Goal: Complete application form

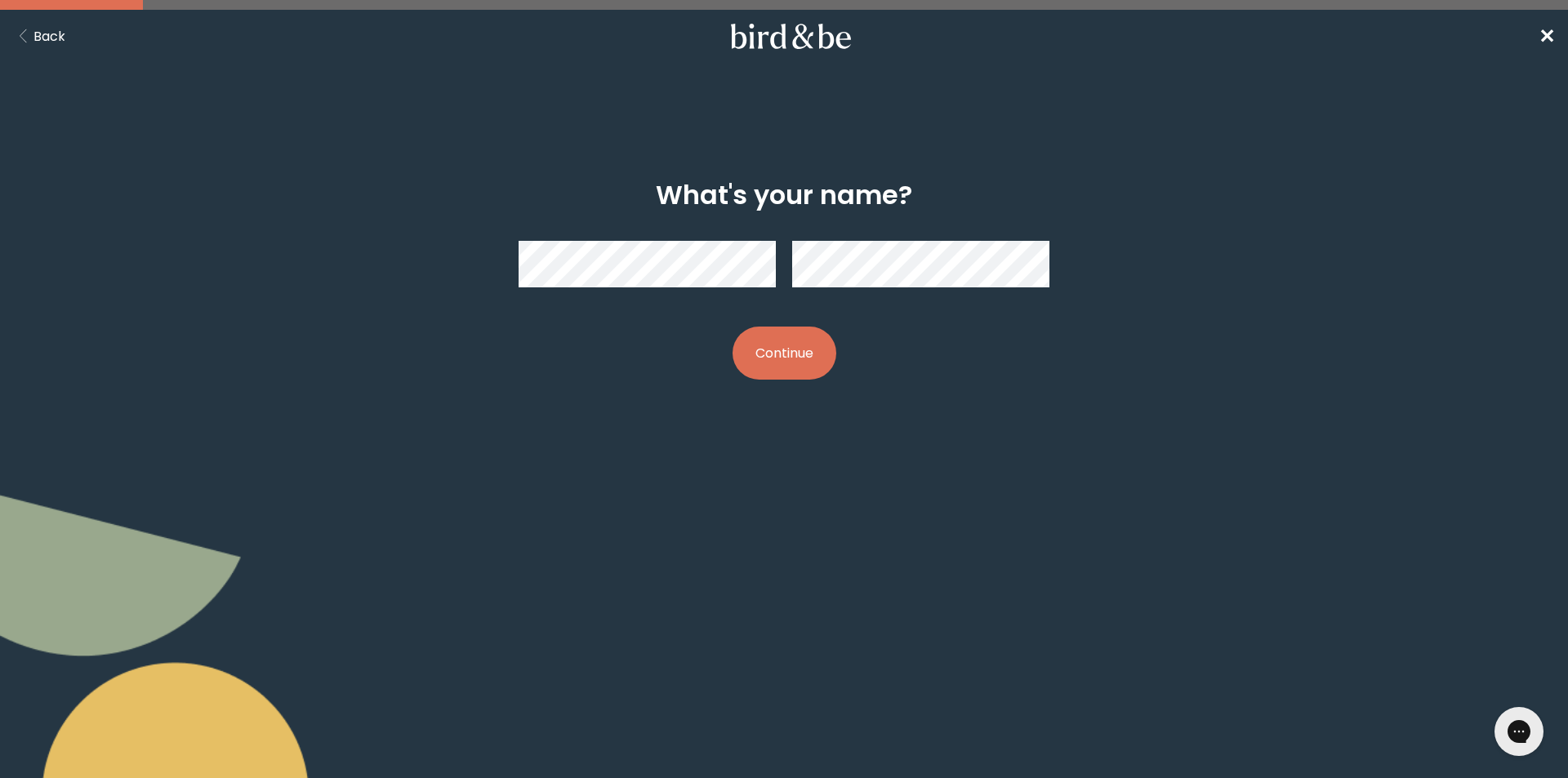
click at [732, 326] on button "Continue" at bounding box center [784, 353] width 104 height 53
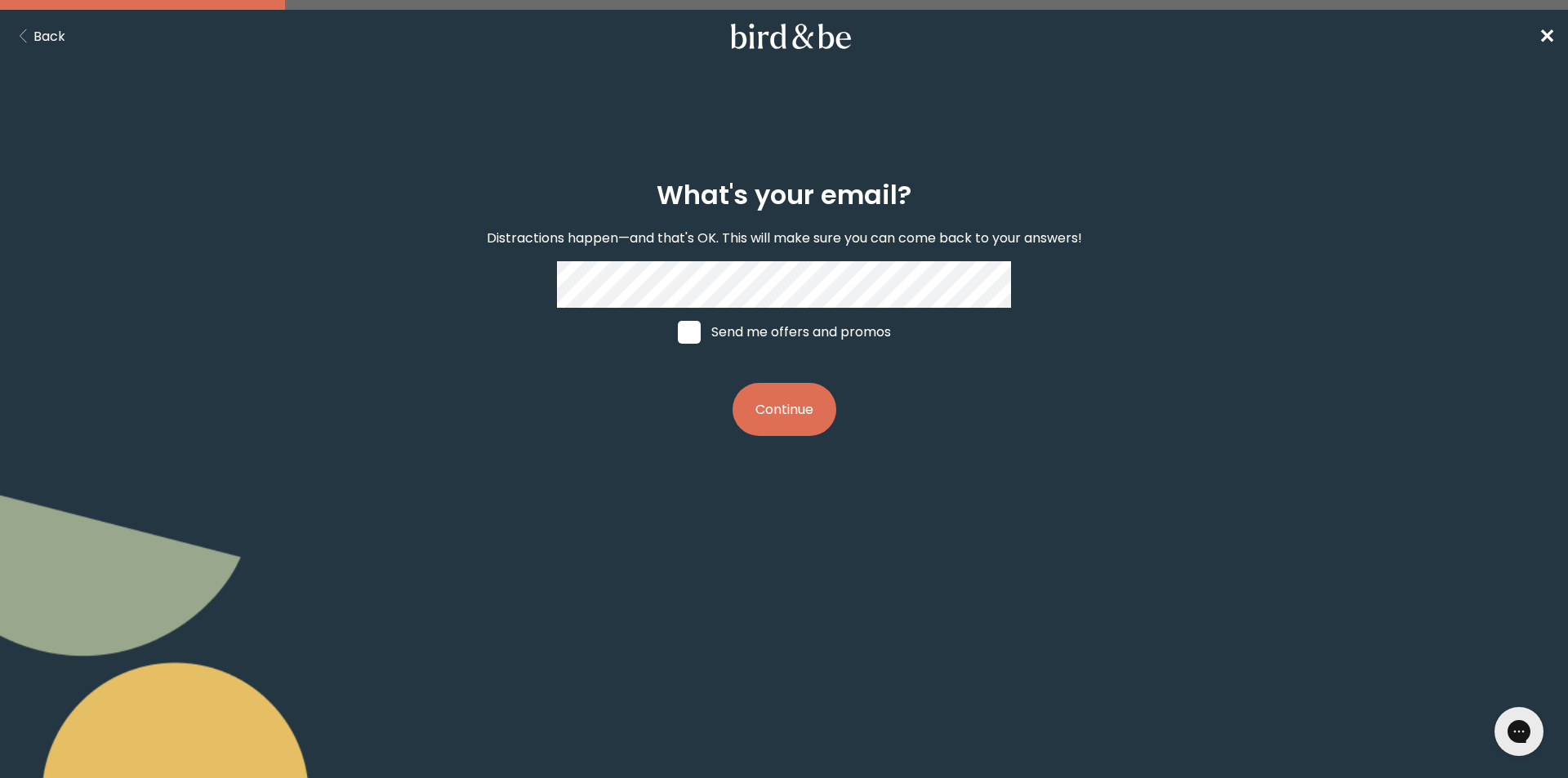
click at [1555, 38] on nav "Back ✕" at bounding box center [784, 35] width 1568 height 52
click at [24, 29] on icon "Back Button" at bounding box center [23, 36] width 20 height 14
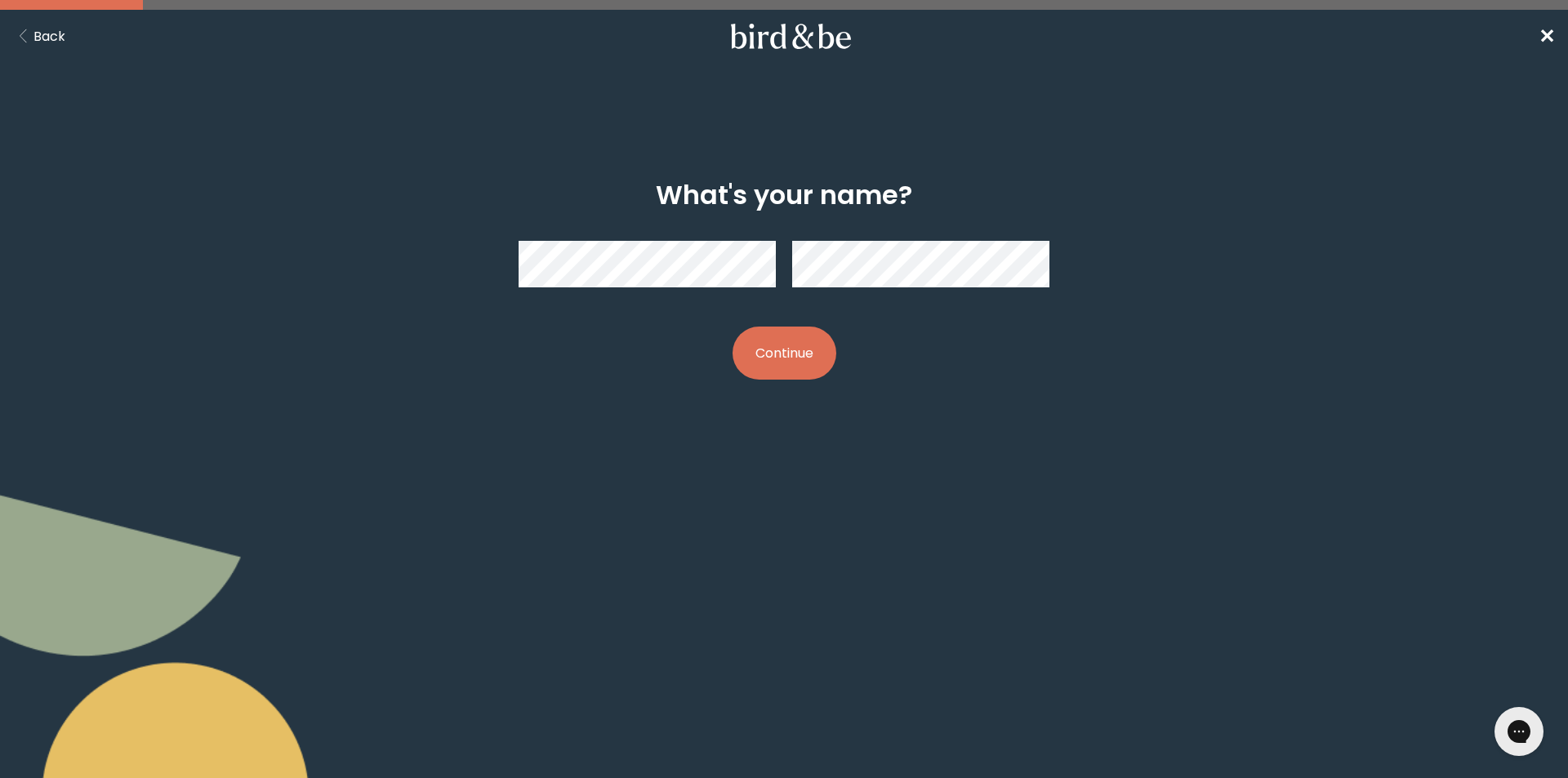
click at [64, 39] on button "Back" at bounding box center [39, 36] width 52 height 20
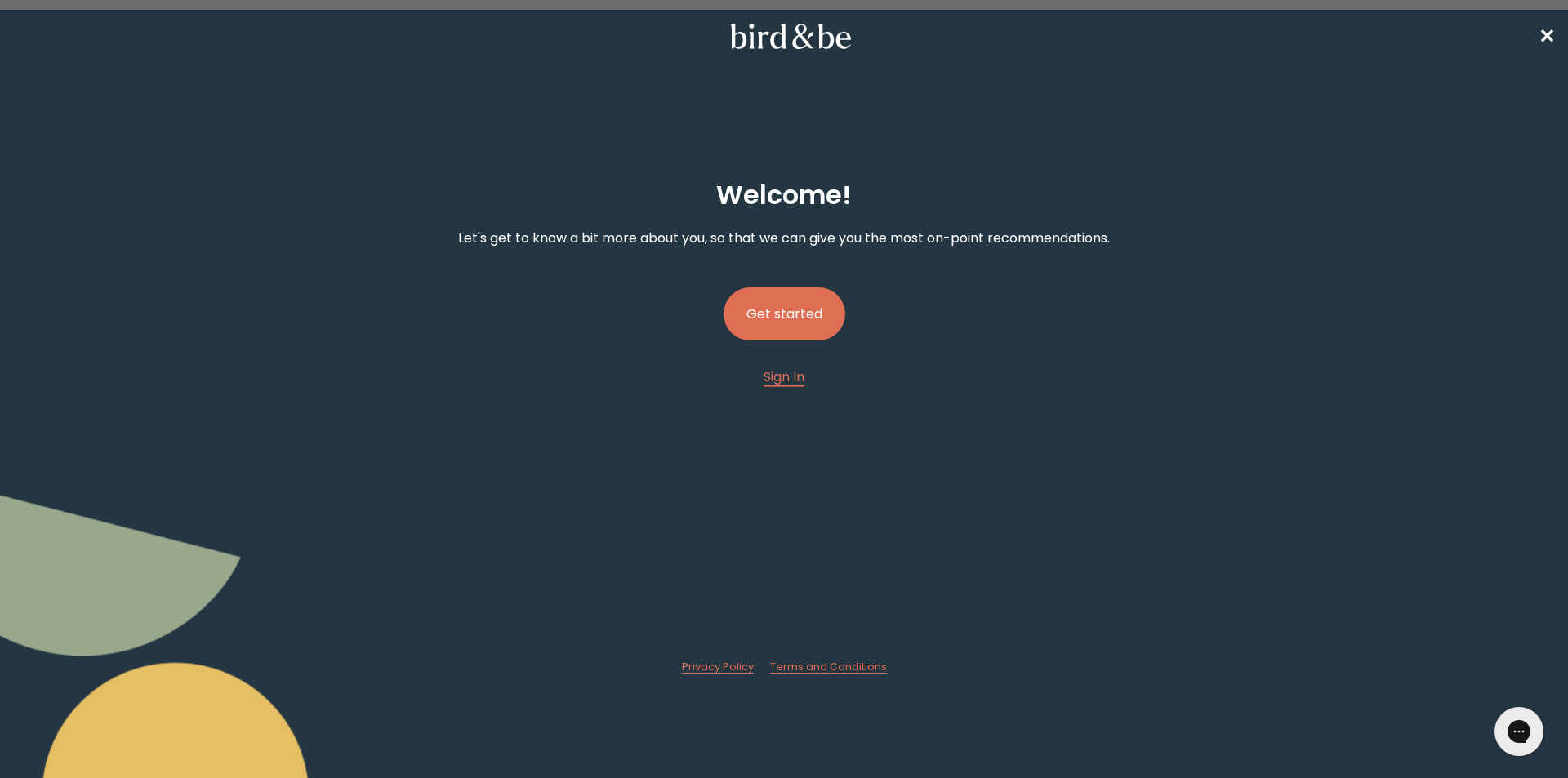
click at [61, 38] on nav "✕" at bounding box center [784, 35] width 1568 height 52
